Goal: Task Accomplishment & Management: Manage account settings

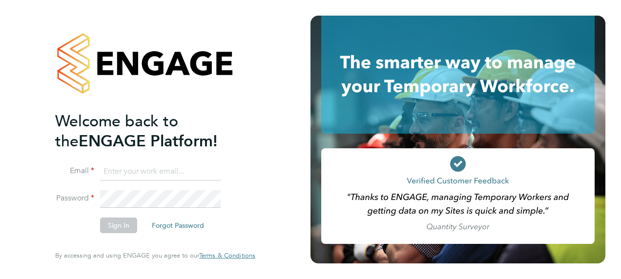
type input "paul.mcgarrity@apleona.com"
click at [121, 222] on button "Sign In" at bounding box center [118, 226] width 37 height 16
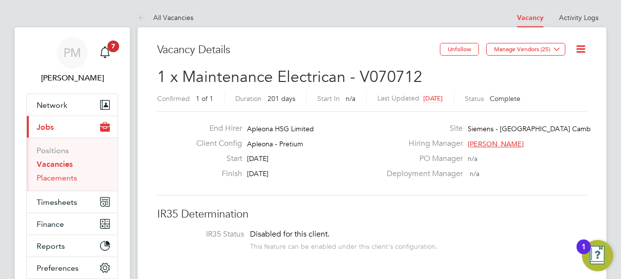
click at [66, 176] on link "Placements" at bounding box center [57, 177] width 40 height 9
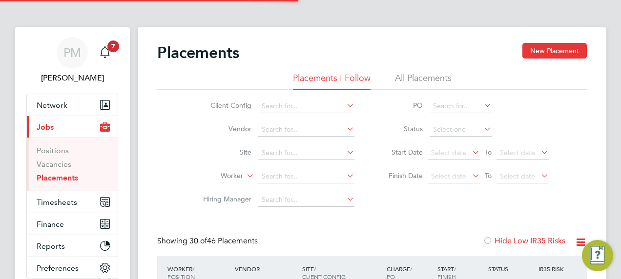
scroll to position [28, 68]
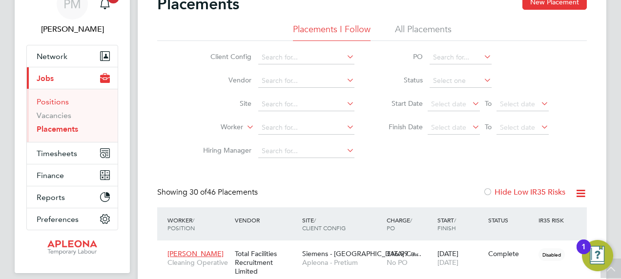
click at [59, 99] on link "Positions" at bounding box center [53, 101] width 32 height 9
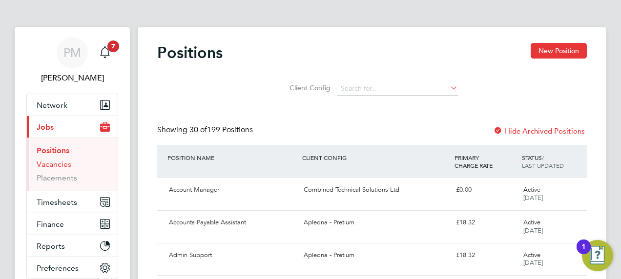
click at [63, 160] on link "Vacancies" at bounding box center [54, 164] width 35 height 9
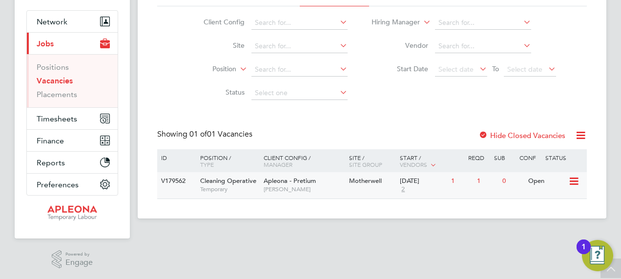
click at [577, 182] on icon at bounding box center [573, 182] width 10 height 12
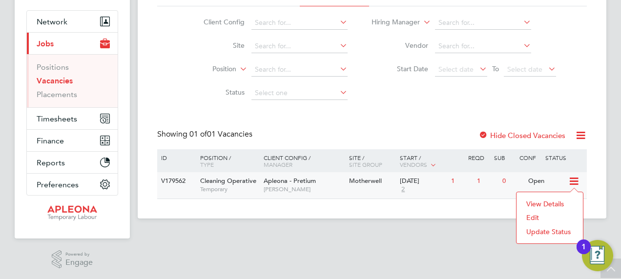
click at [548, 229] on li "Update Status" at bounding box center [549, 232] width 57 height 14
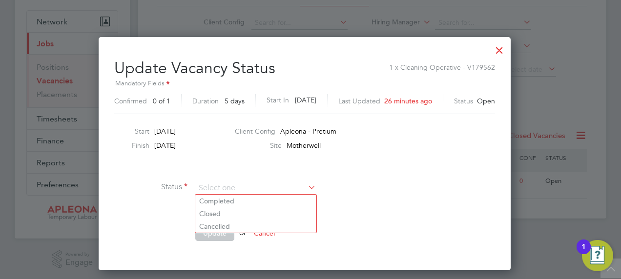
click at [431, 225] on ng-form "Status Comment Update or Cancel" at bounding box center [304, 216] width 381 height 70
click at [507, 51] on div at bounding box center [499, 48] width 18 height 18
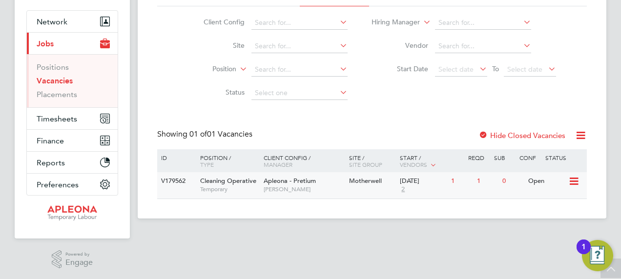
click at [420, 180] on div "[DATE]" at bounding box center [423, 181] width 46 height 8
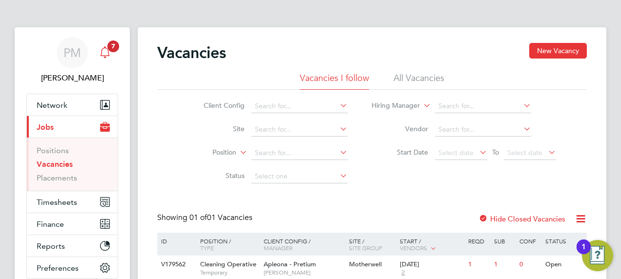
click at [115, 49] on span "7" at bounding box center [113, 46] width 12 height 12
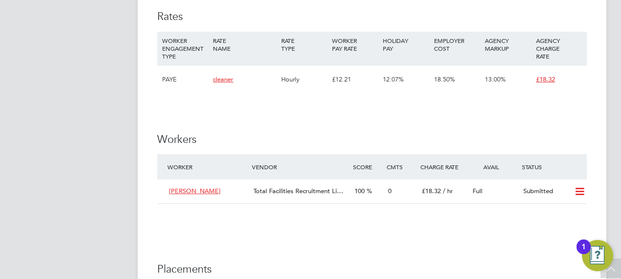
scroll to position [683, 0]
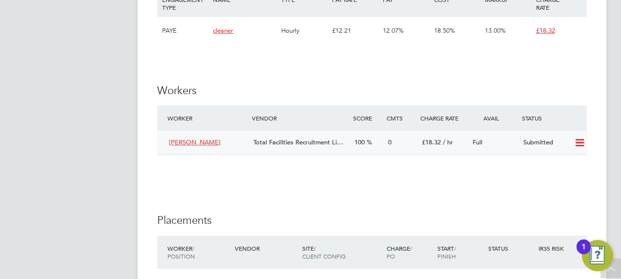
click at [578, 143] on icon at bounding box center [579, 143] width 12 height 8
click at [556, 161] on li "Offer" at bounding box center [567, 164] width 34 height 14
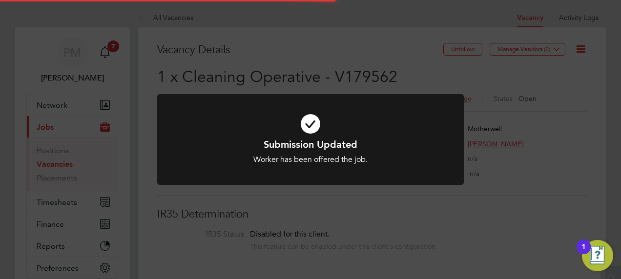
scroll to position [29, 68]
